Goal: Use online tool/utility: Utilize a website feature to perform a specific function

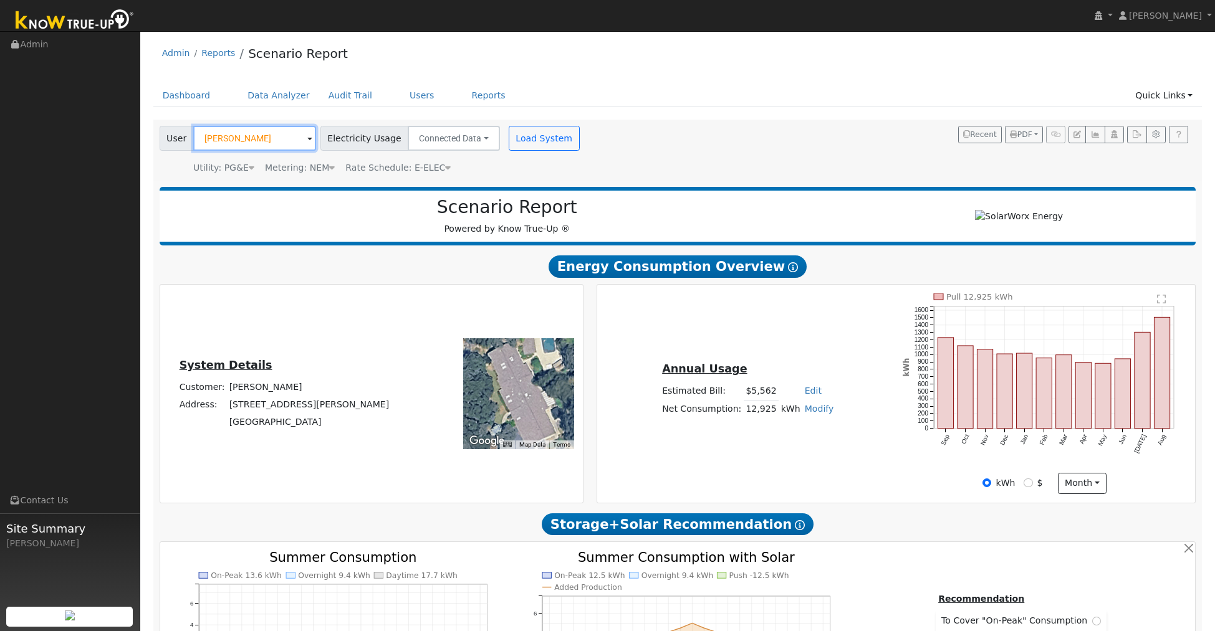
click at [283, 139] on input "Teresa Ferracci" at bounding box center [254, 138] width 123 height 25
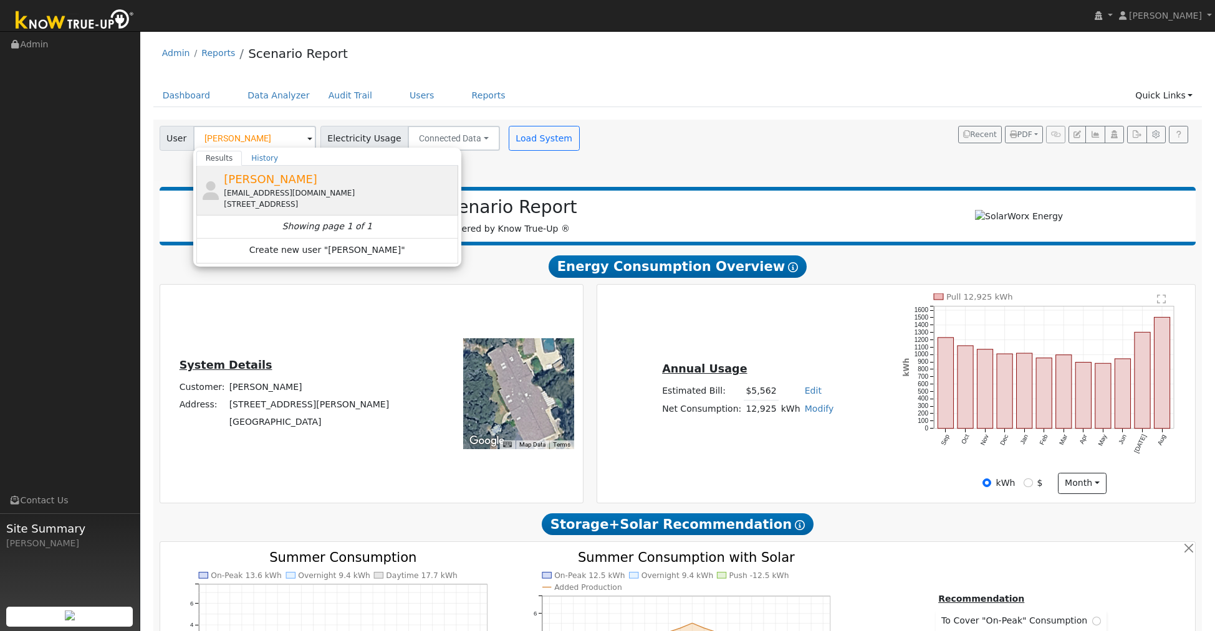
click at [271, 177] on span "[PERSON_NAME]" at bounding box center [270, 179] width 93 height 13
type input "[PERSON_NAME]"
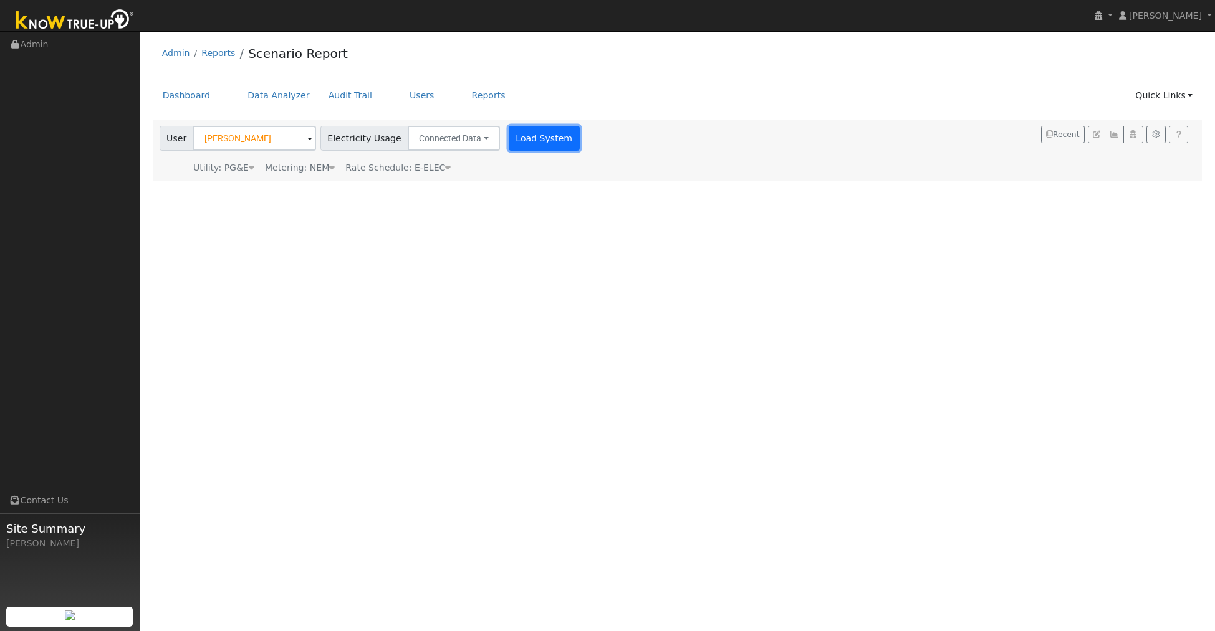
click at [509, 134] on button "Load System" at bounding box center [544, 138] width 71 height 25
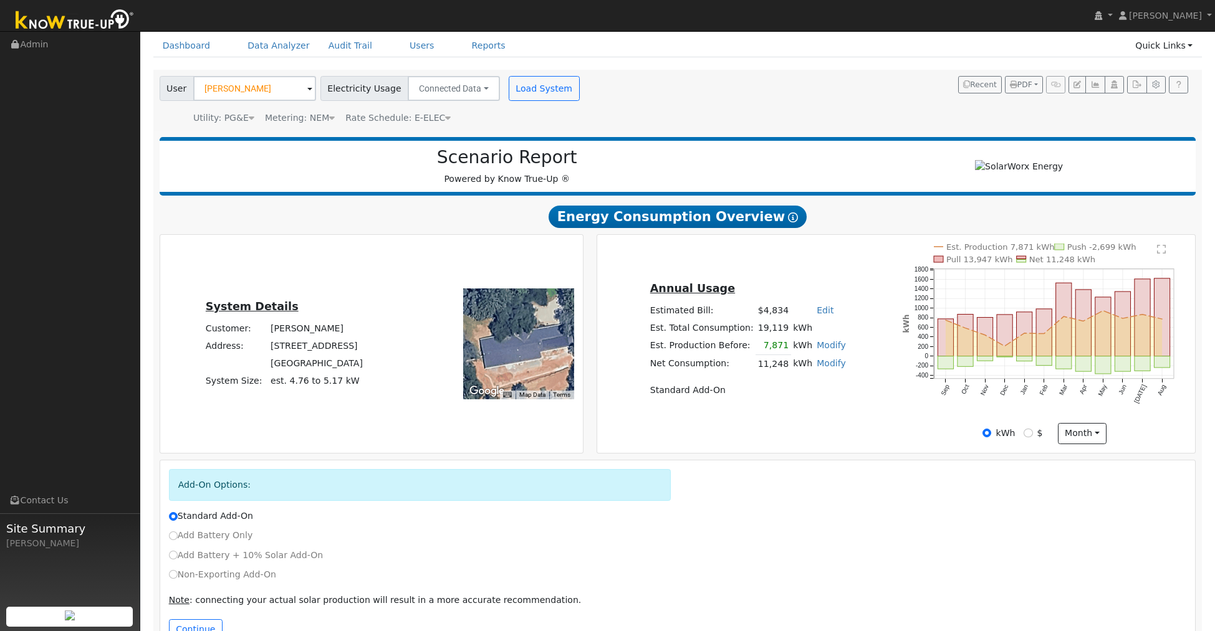
scroll to position [50, 0]
click at [1045, 314] on rect "onclick=""" at bounding box center [1044, 331] width 16 height 47
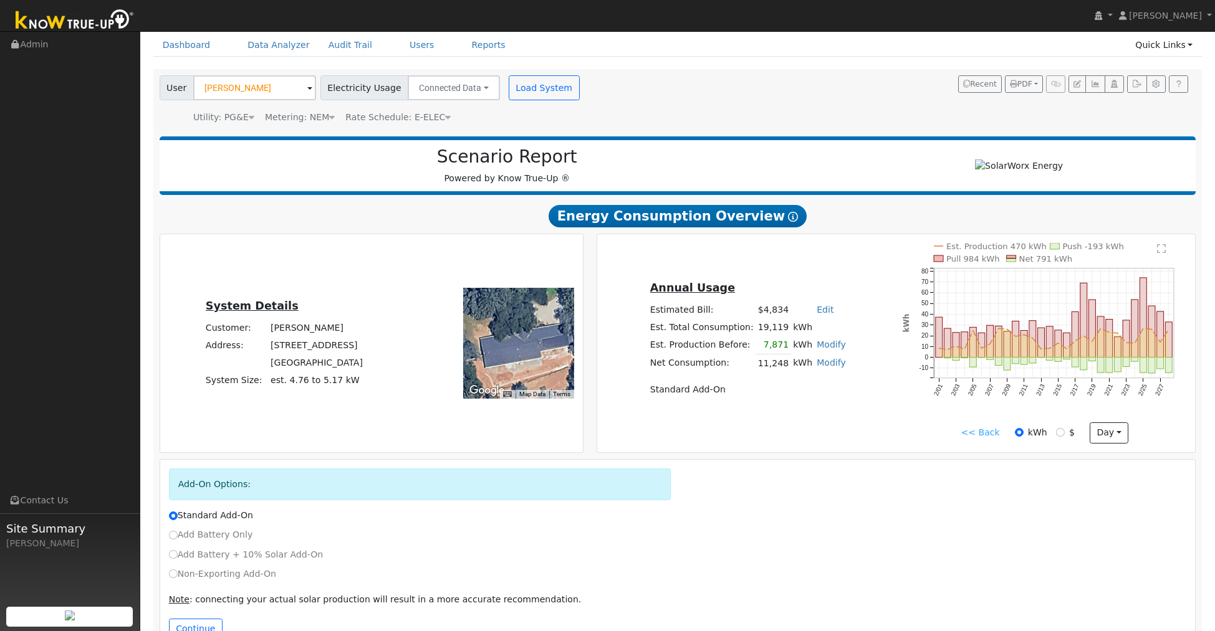
click at [990, 426] on link "<< Back" at bounding box center [979, 432] width 39 height 13
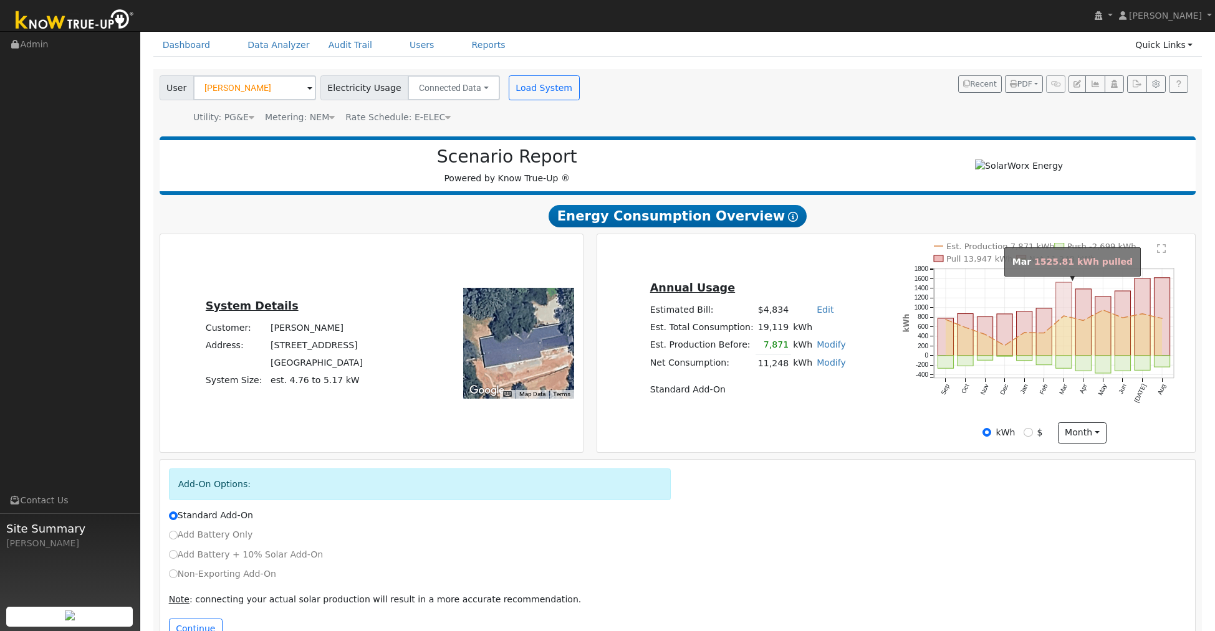
click at [1063, 298] on rect "onclick=""" at bounding box center [1064, 319] width 16 height 74
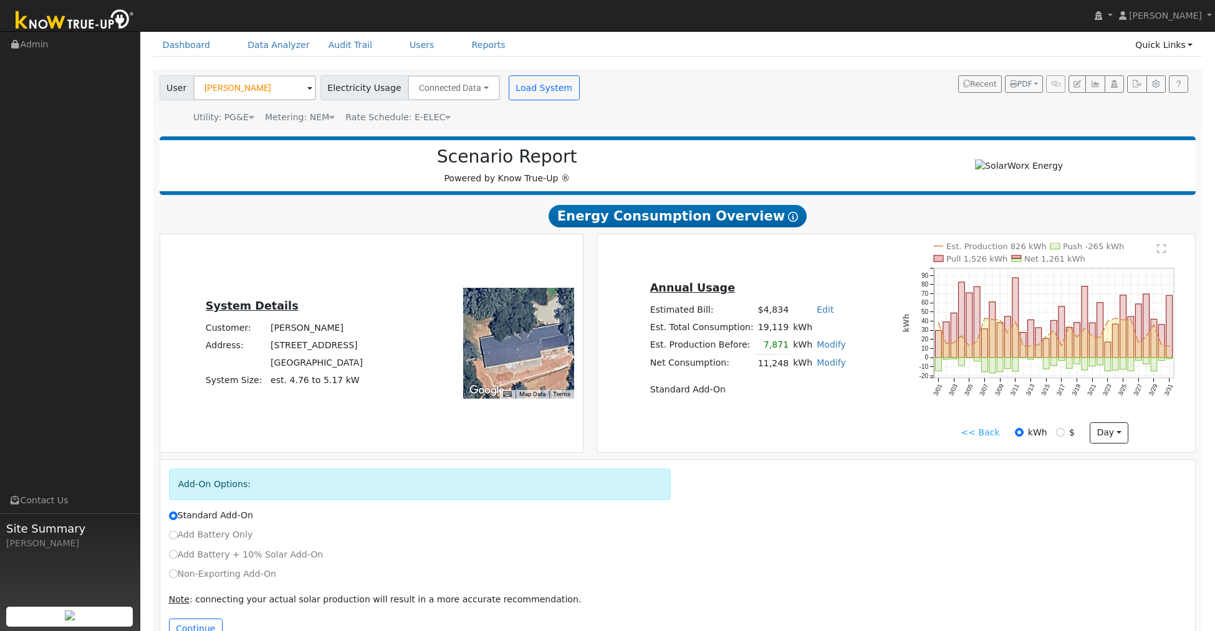
scroll to position [0, 0]
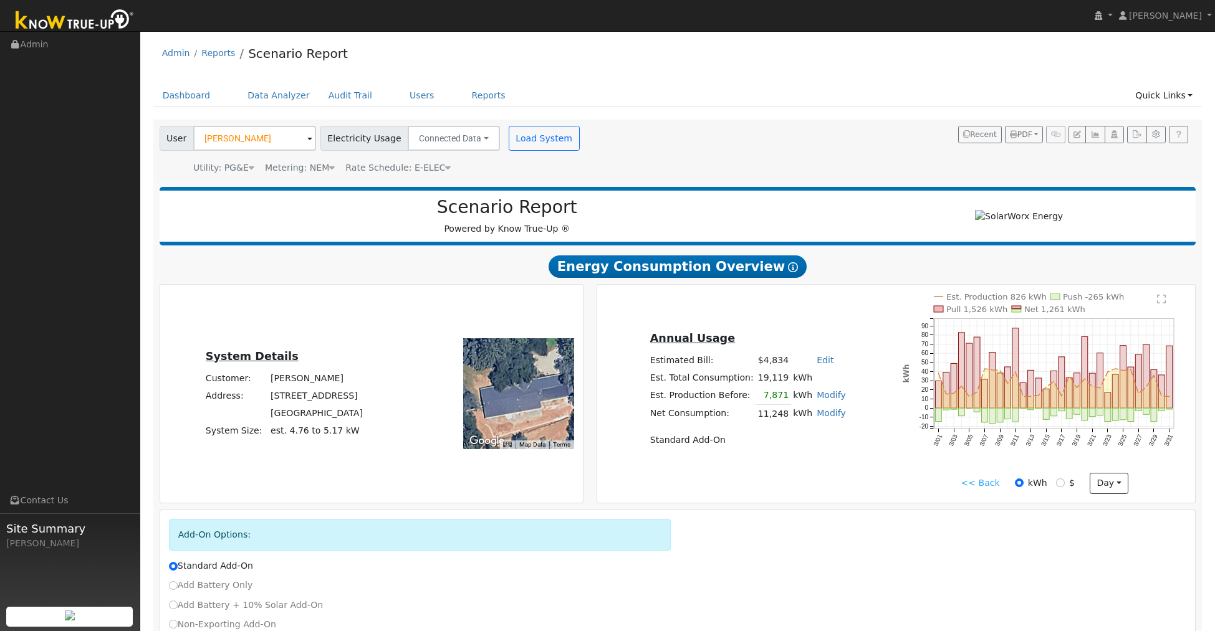
click at [983, 487] on link "<< Back" at bounding box center [979, 483] width 39 height 13
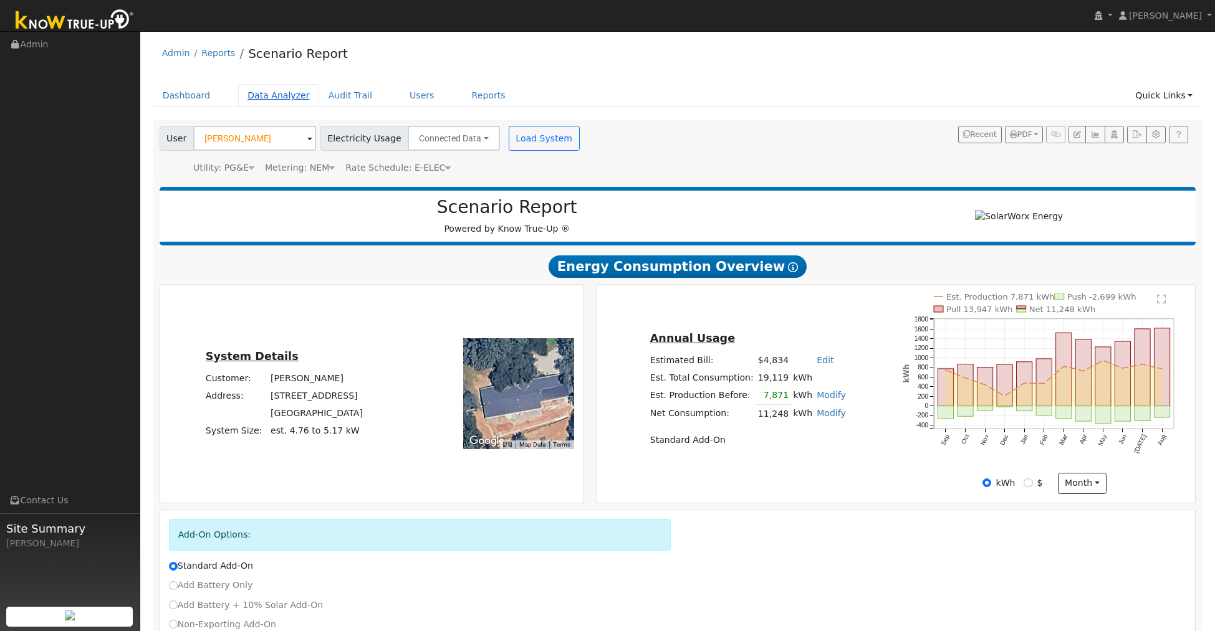
click at [274, 97] on link "Data Analyzer" at bounding box center [278, 95] width 81 height 23
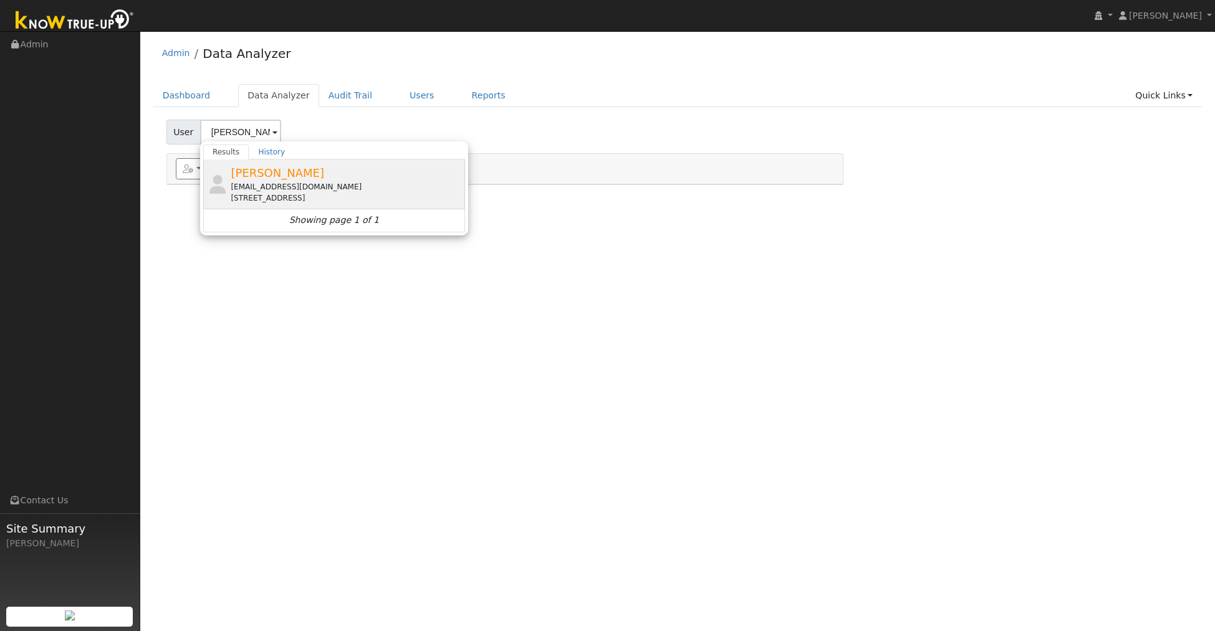
click at [330, 197] on div "[STREET_ADDRESS]" at bounding box center [346, 198] width 231 height 11
type input "[PERSON_NAME]"
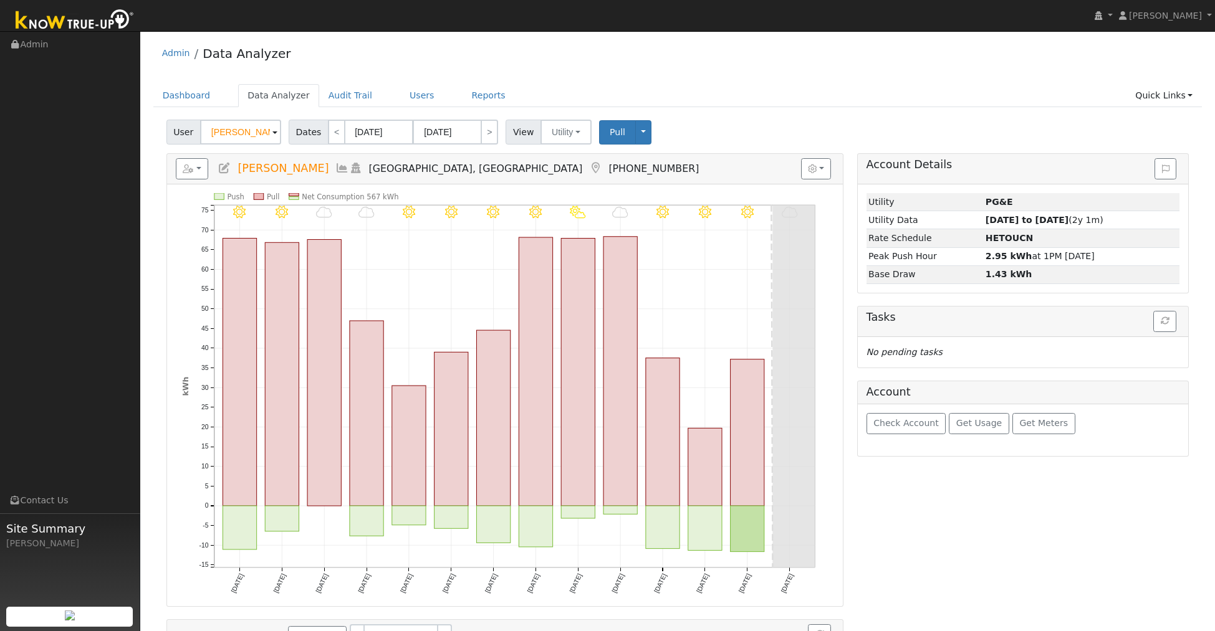
click at [335, 170] on icon at bounding box center [342, 168] width 14 height 11
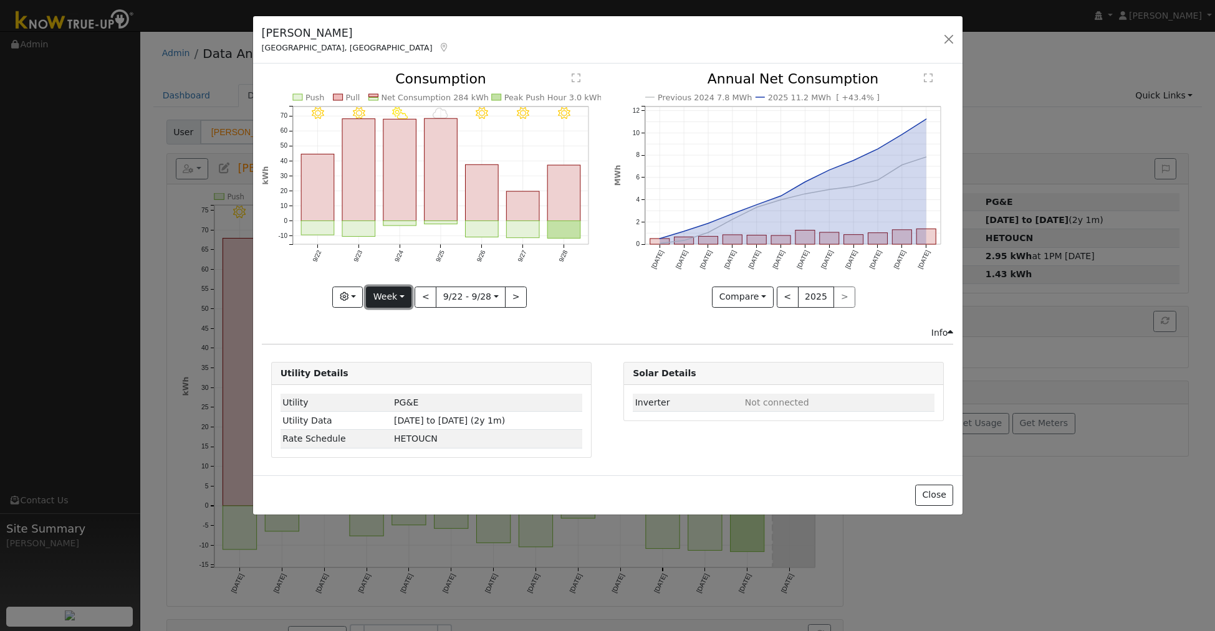
click at [391, 300] on button "Week" at bounding box center [388, 297] width 45 height 21
click at [391, 381] on link "Year" at bounding box center [409, 374] width 87 height 17
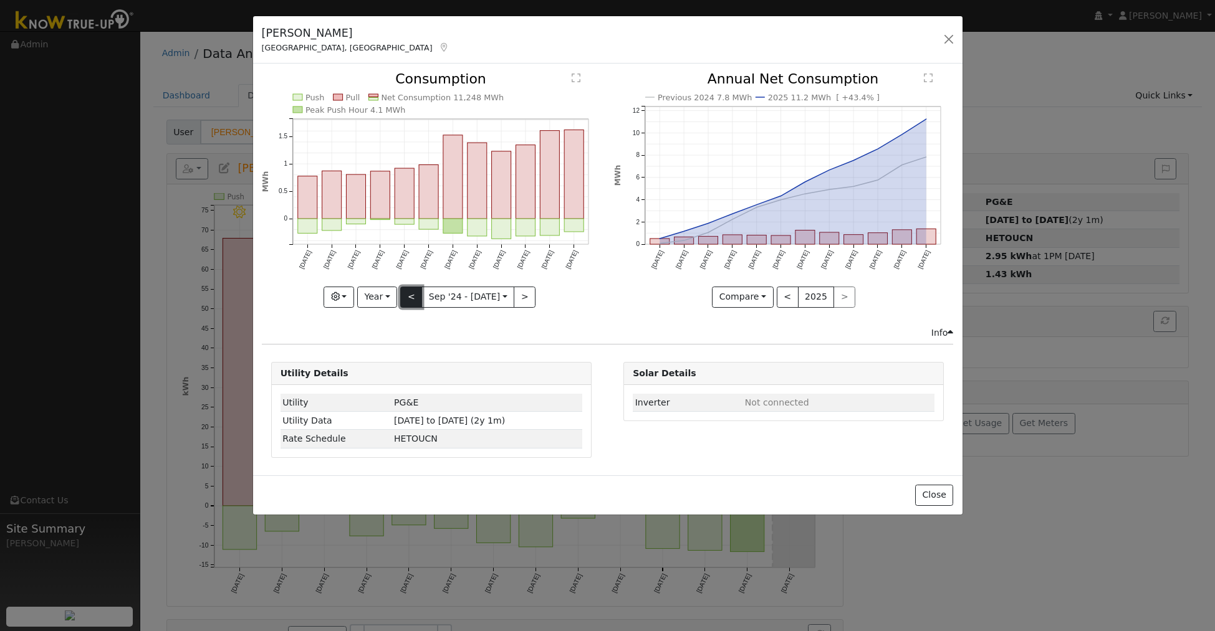
click at [413, 300] on button "<" at bounding box center [411, 297] width 22 height 21
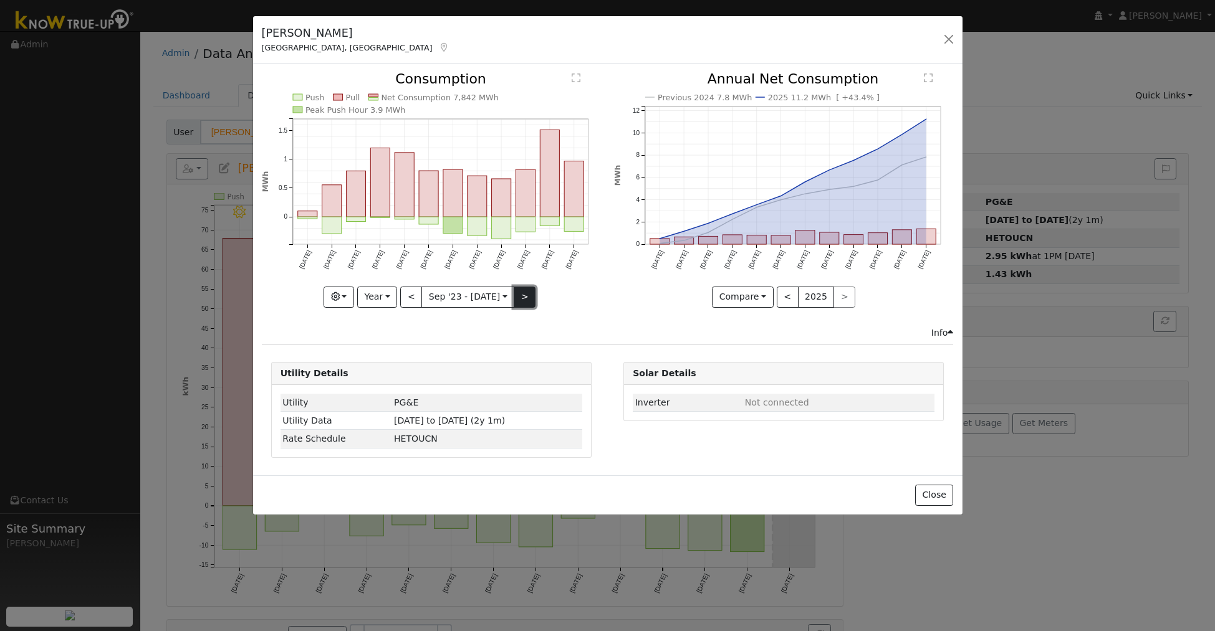
click at [530, 295] on button ">" at bounding box center [525, 297] width 22 height 21
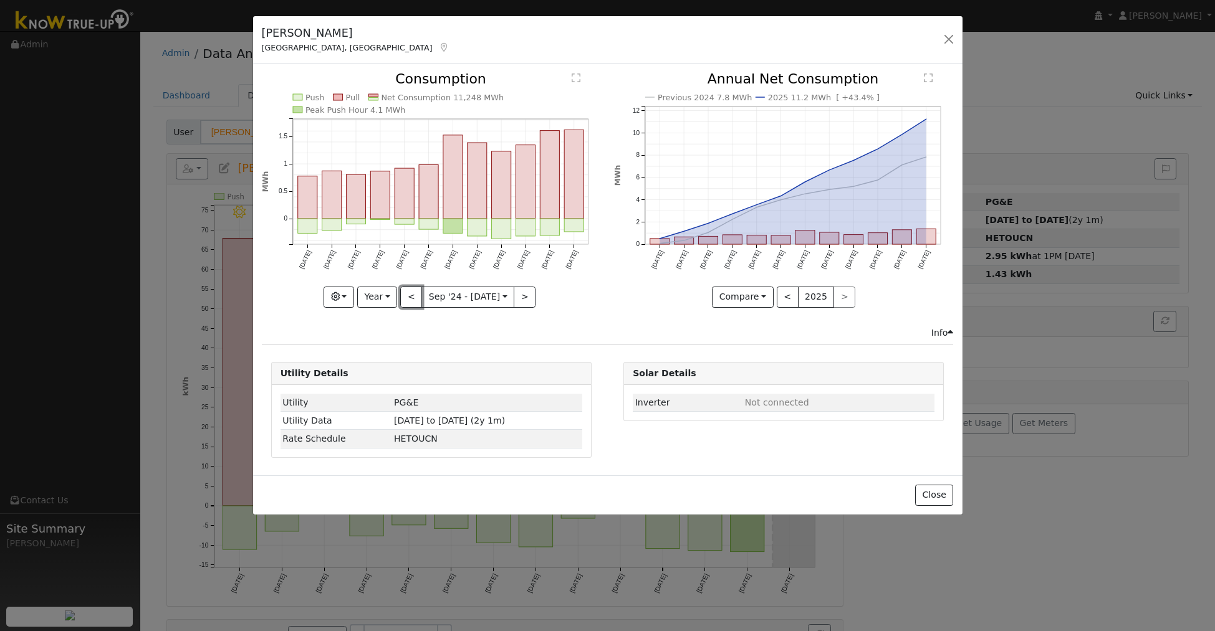
click at [407, 296] on button "<" at bounding box center [411, 297] width 22 height 21
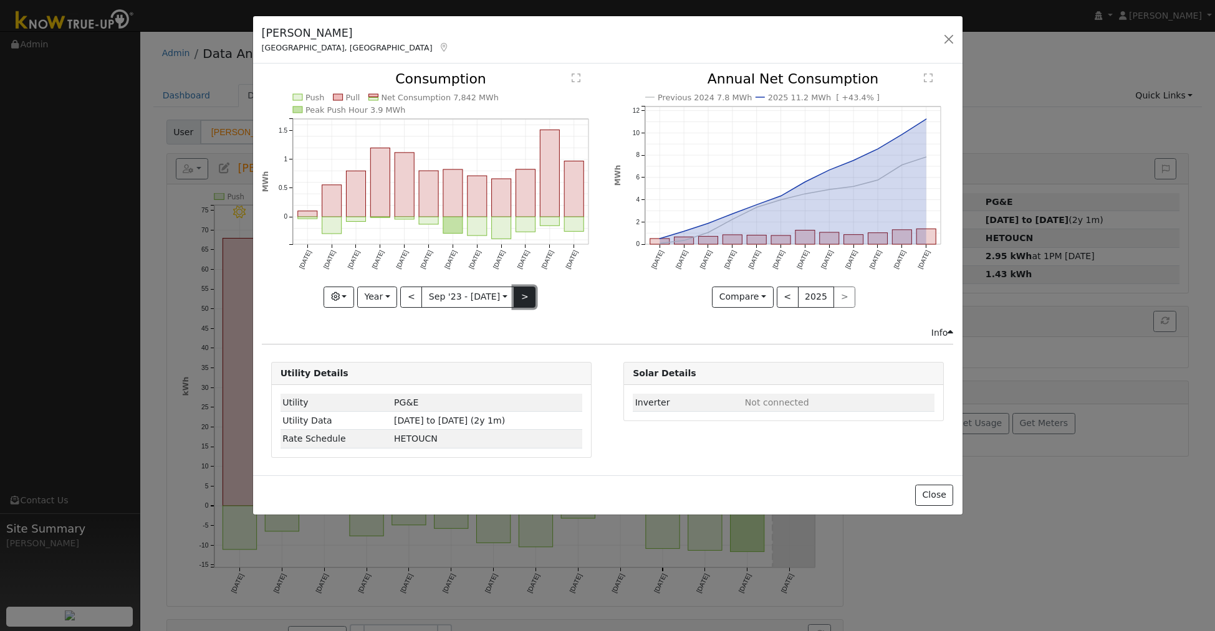
click at [529, 289] on button ">" at bounding box center [525, 297] width 22 height 21
type input "[DATE]"
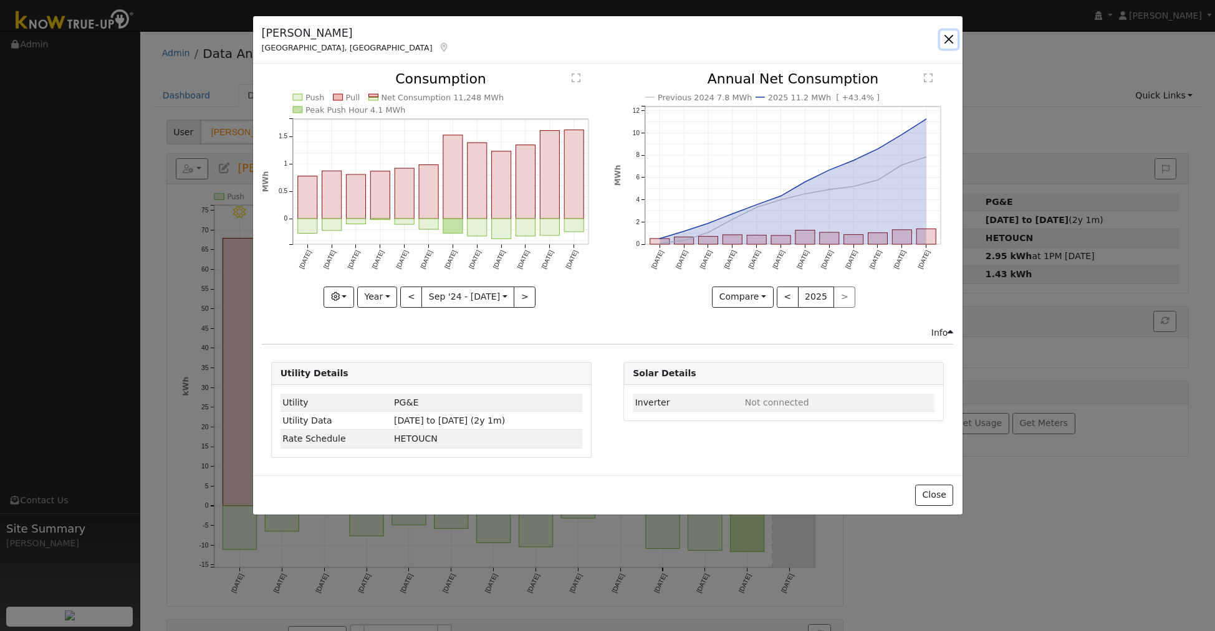
click at [946, 37] on button "button" at bounding box center [948, 39] width 17 height 17
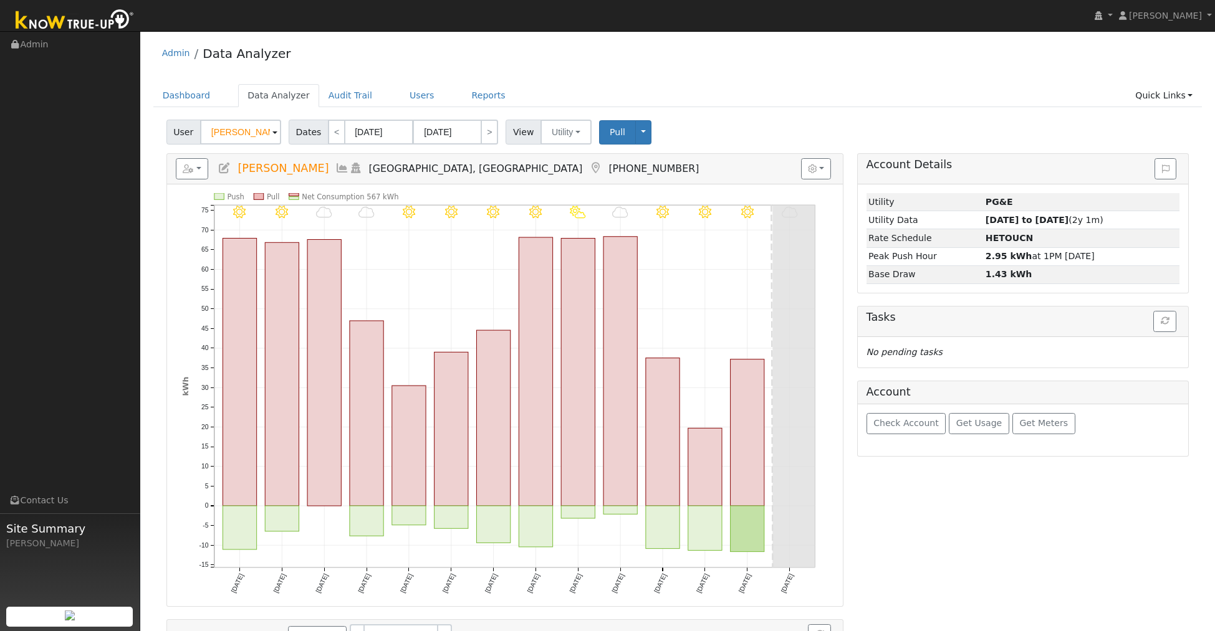
click at [335, 172] on icon at bounding box center [342, 168] width 14 height 11
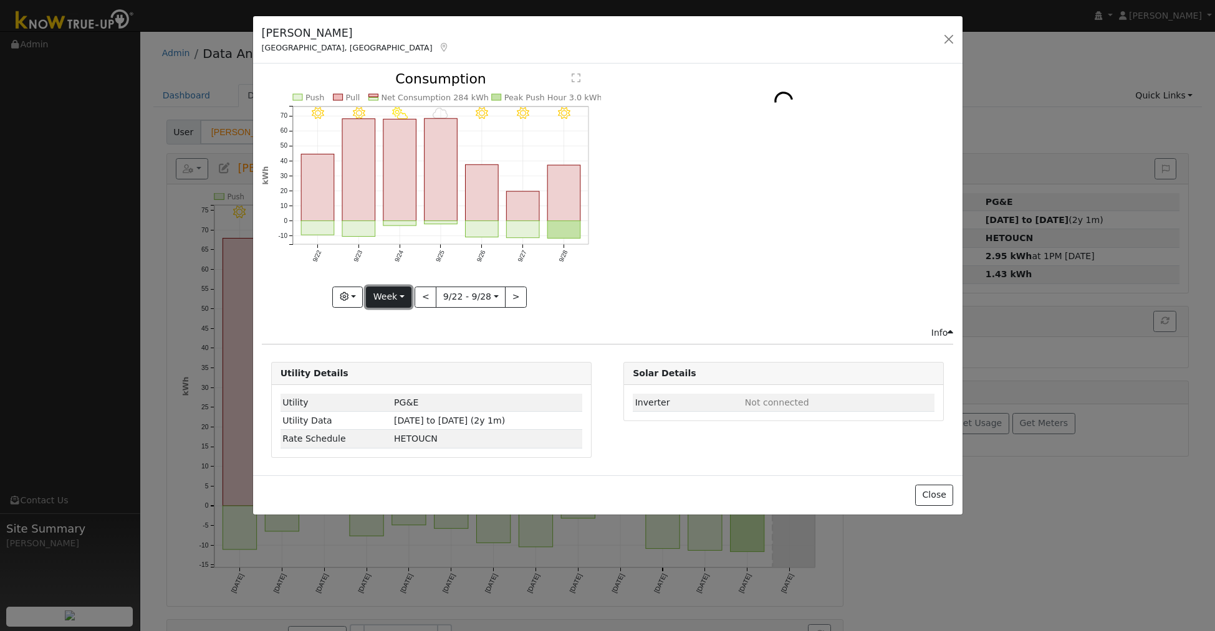
click at [400, 300] on button "Week" at bounding box center [388, 297] width 45 height 21
click at [393, 379] on link "Year" at bounding box center [409, 374] width 87 height 17
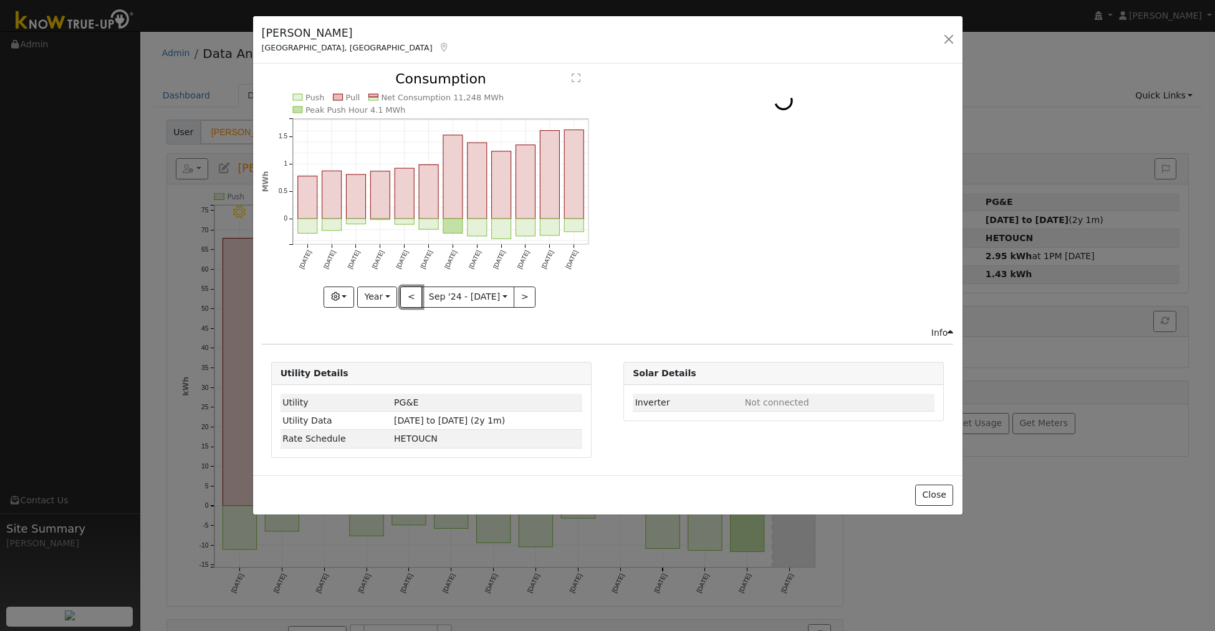
click at [406, 297] on button "<" at bounding box center [411, 297] width 22 height 21
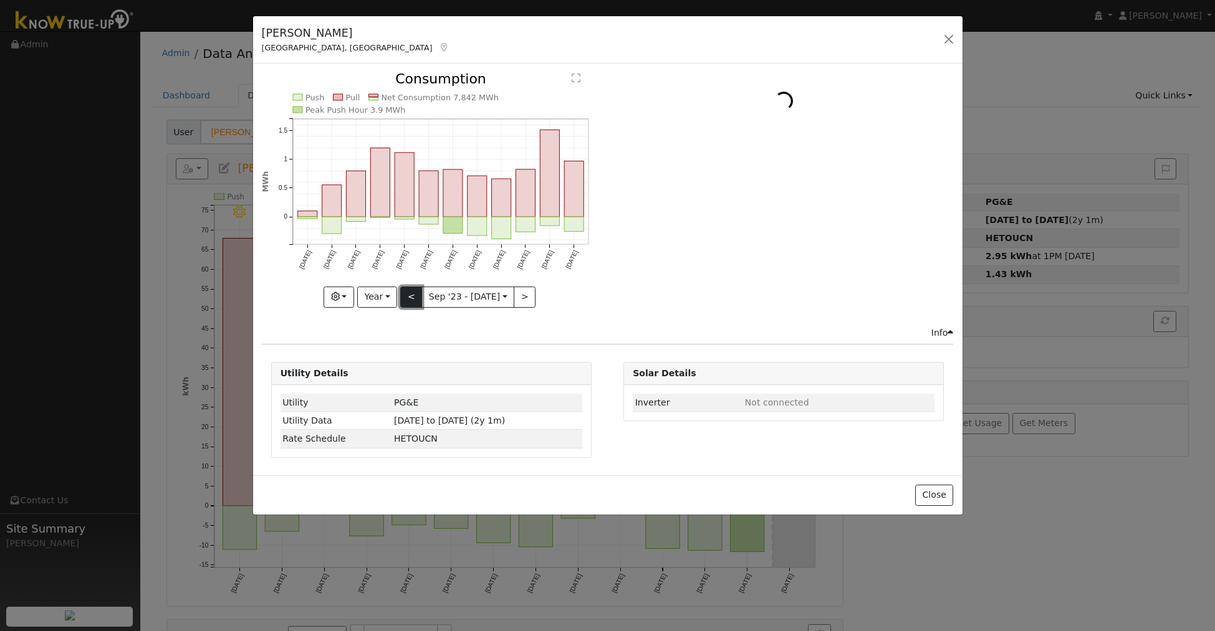
click at [407, 297] on button "<" at bounding box center [411, 297] width 22 height 21
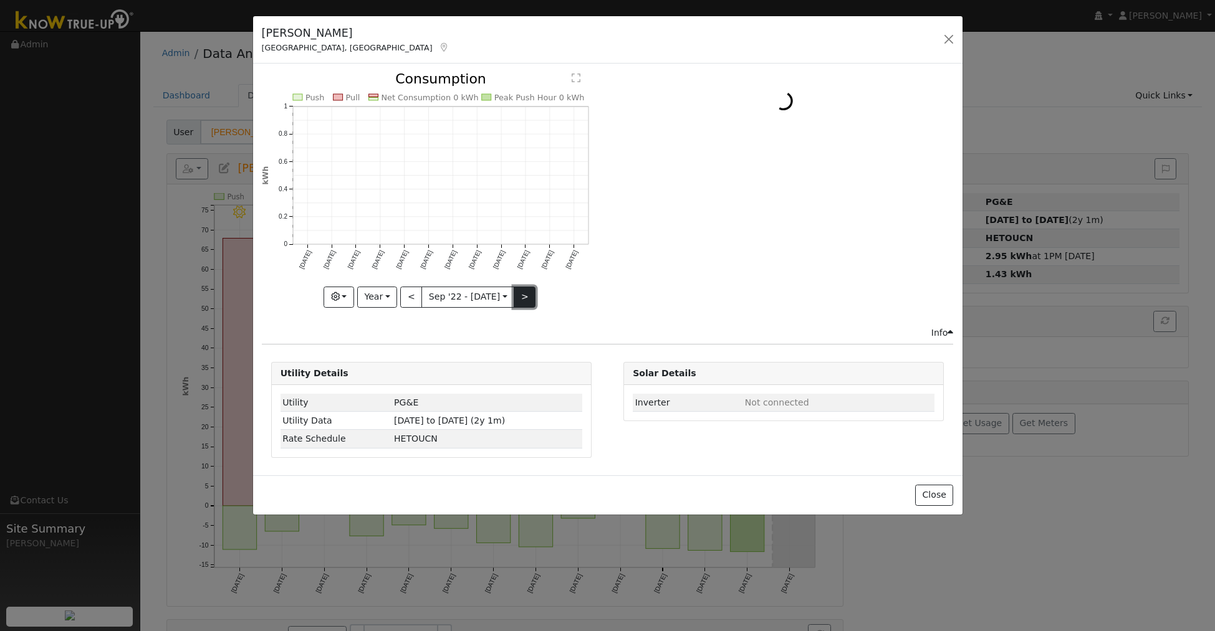
click at [530, 300] on button ">" at bounding box center [525, 297] width 22 height 21
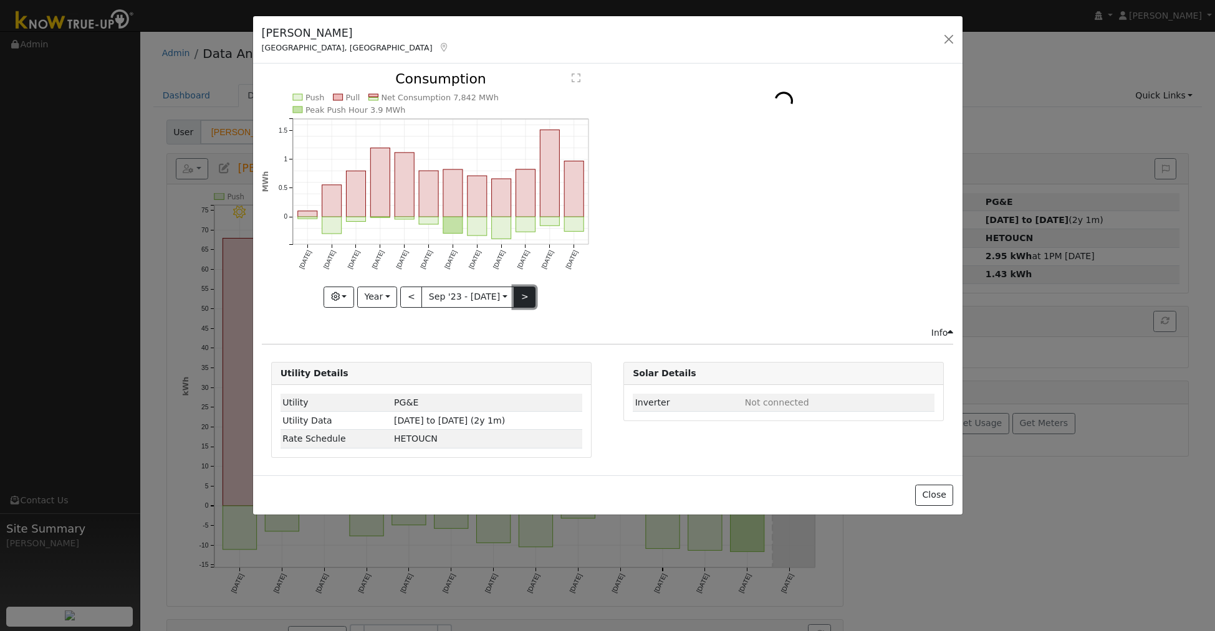
click at [530, 295] on button ">" at bounding box center [525, 297] width 22 height 21
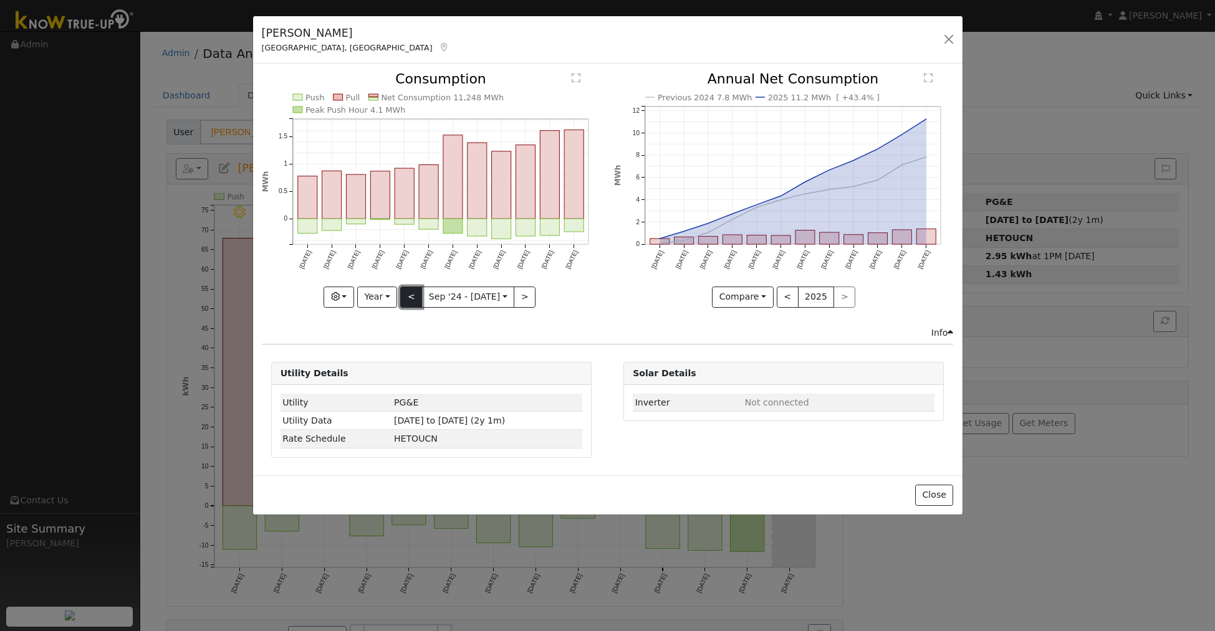
click at [408, 297] on button "<" at bounding box center [411, 297] width 22 height 21
type input "[DATE]"
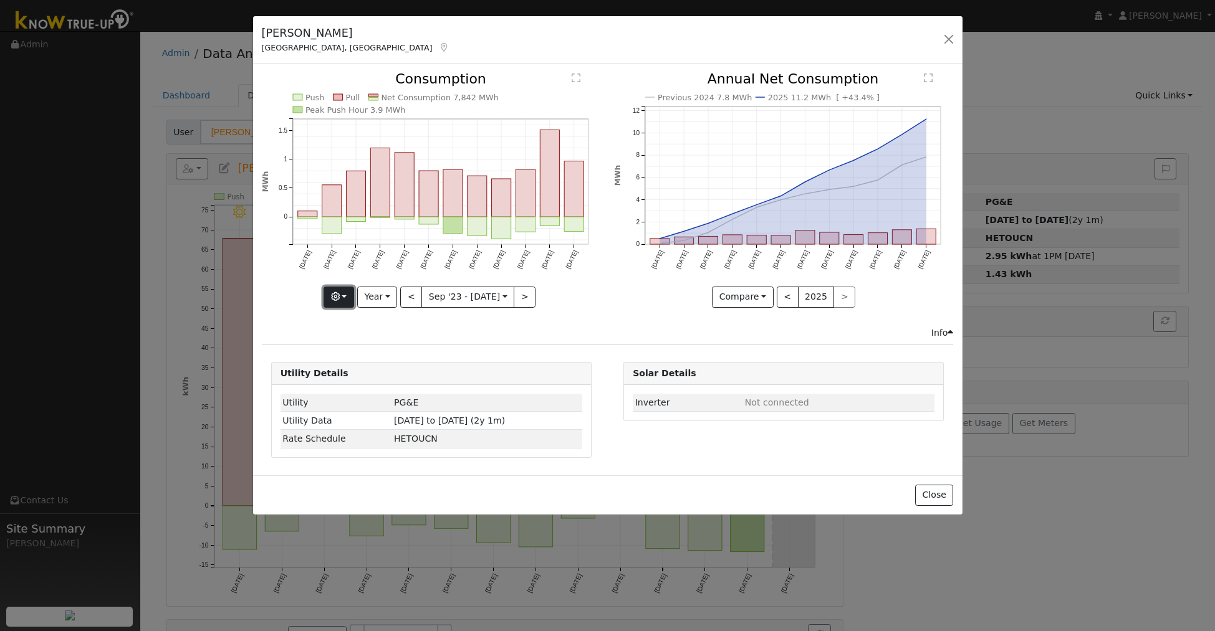
click at [343, 295] on button "button" at bounding box center [338, 297] width 31 height 21
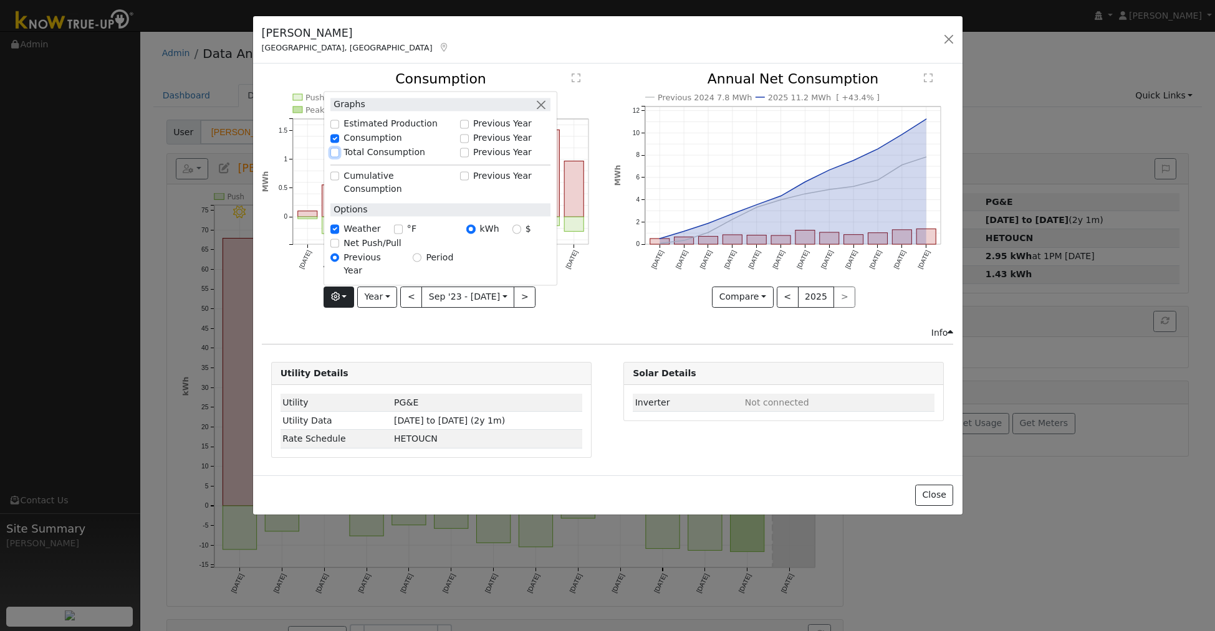
click at [335, 157] on input "Total Consumption" at bounding box center [334, 152] width 9 height 9
checkbox input "true"
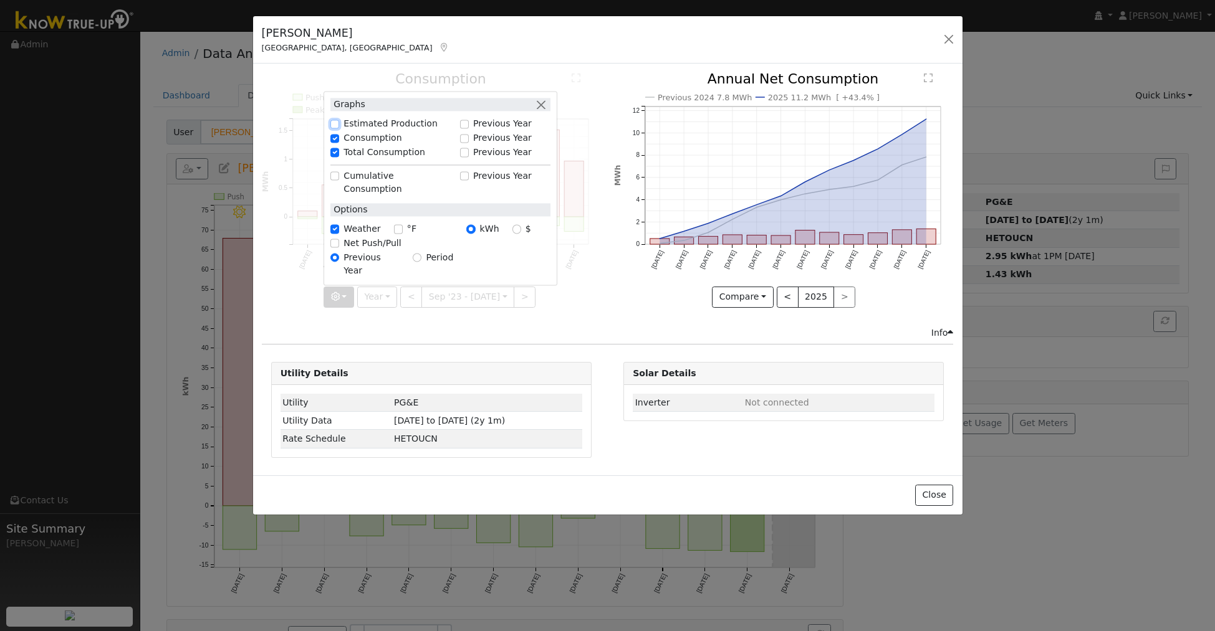
click at [338, 128] on input "Estimated Production" at bounding box center [334, 124] width 9 height 9
checkbox input "true"
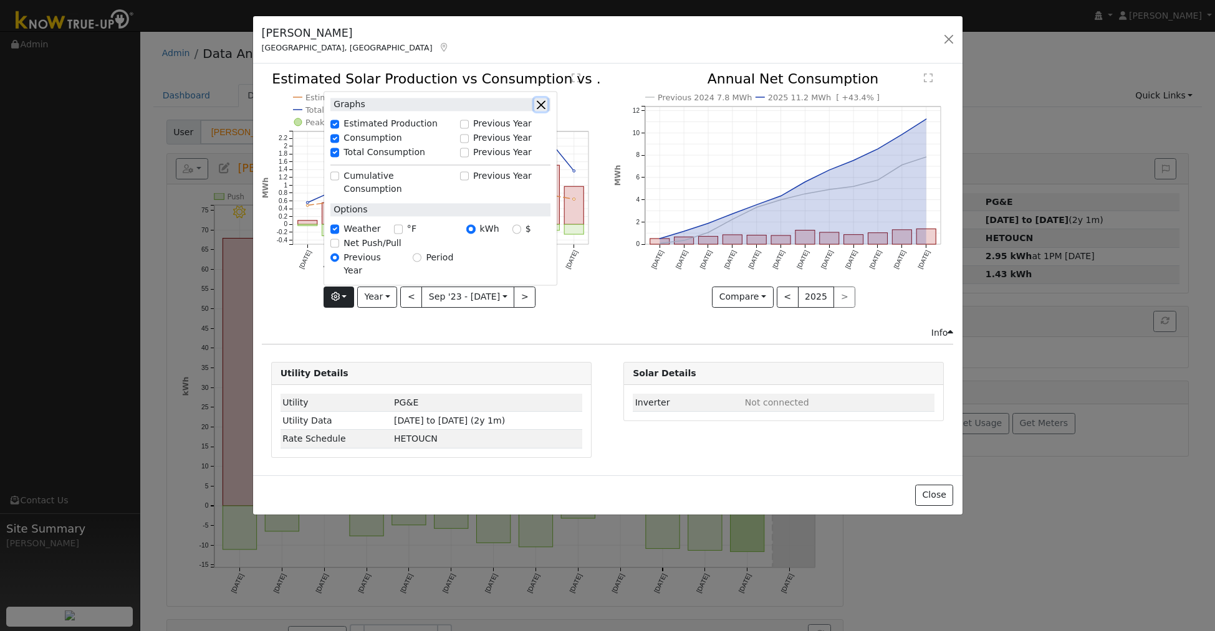
click at [540, 112] on button "button" at bounding box center [540, 104] width 13 height 13
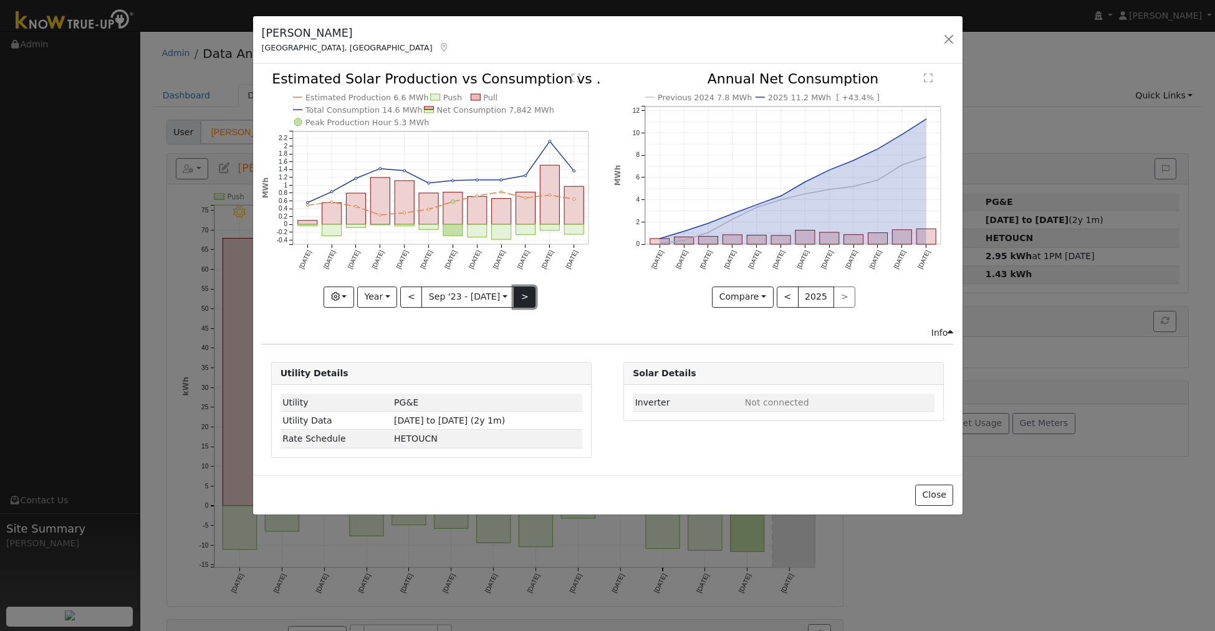
click at [528, 297] on button ">" at bounding box center [525, 297] width 22 height 21
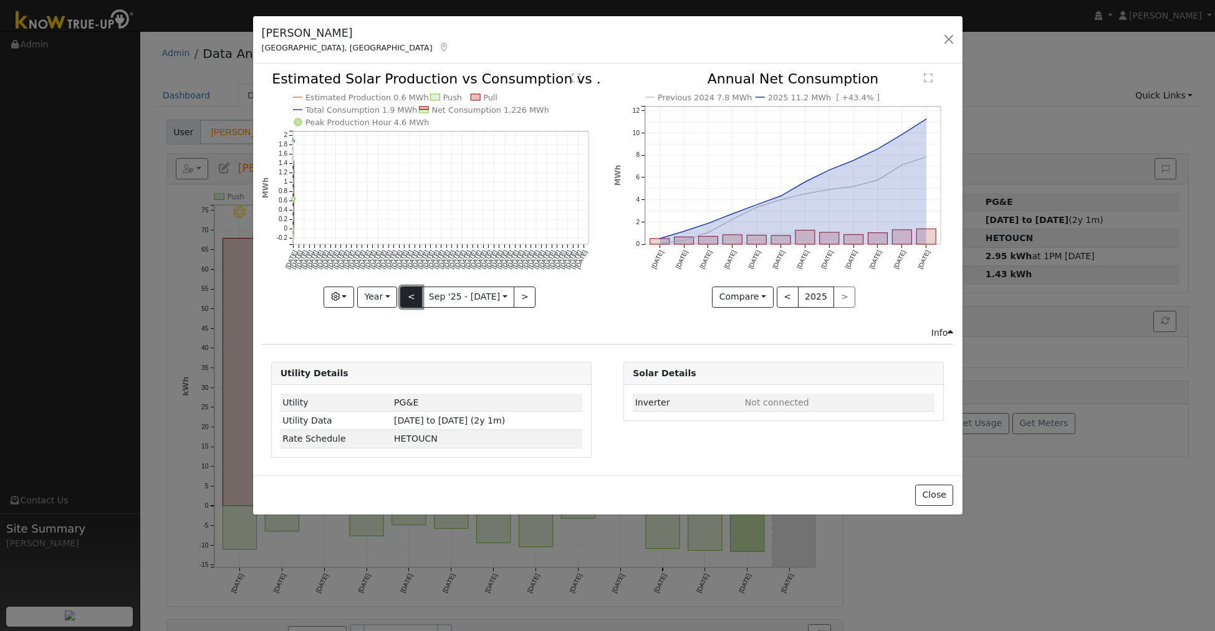
click at [411, 292] on button "<" at bounding box center [411, 297] width 22 height 21
type input "[DATE]"
